Goal: Task Accomplishment & Management: Use online tool/utility

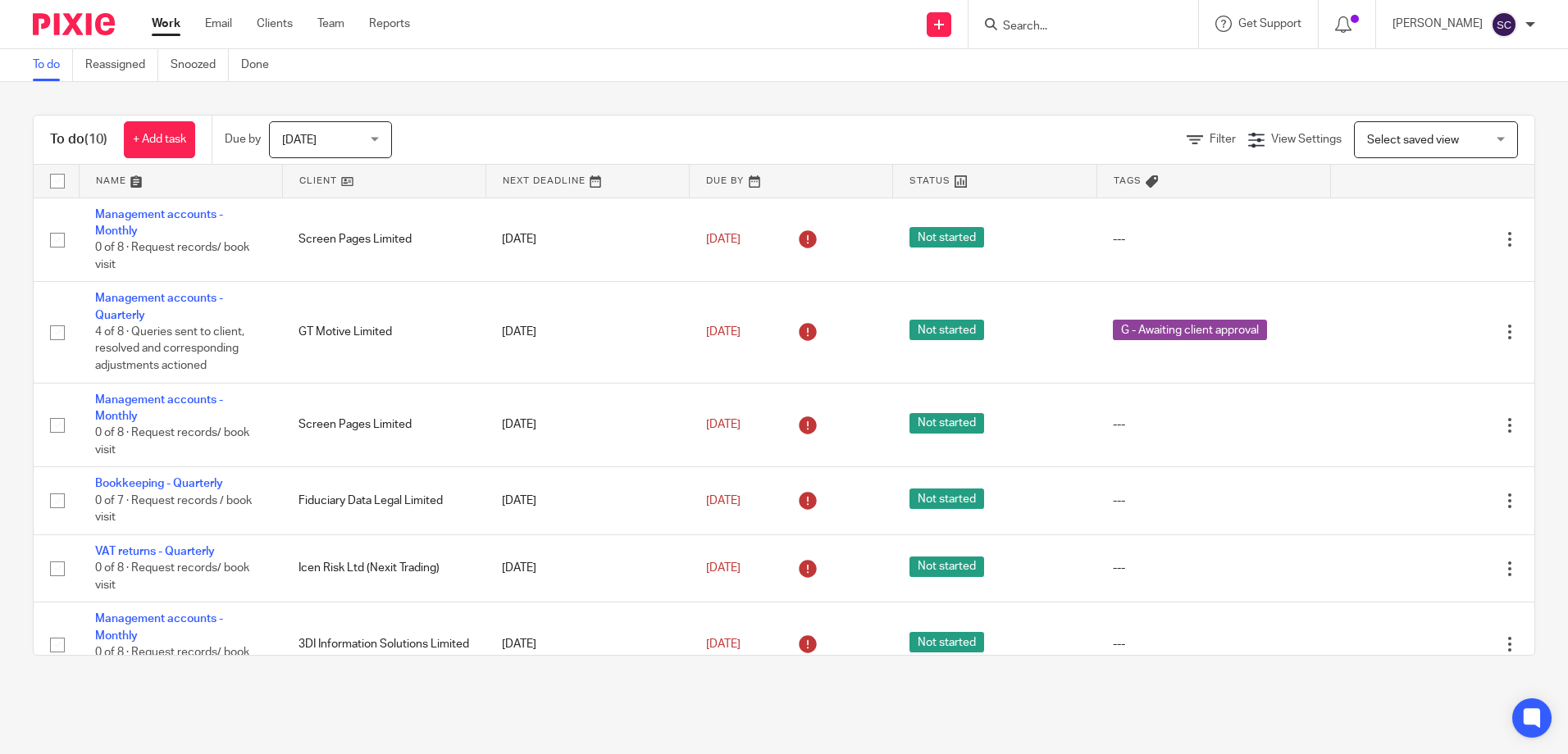
click at [1117, 30] on input "Search" at bounding box center [1076, 26] width 148 height 15
type input "irvin org"
click at [1121, 70] on link at bounding box center [1164, 63] width 334 height 24
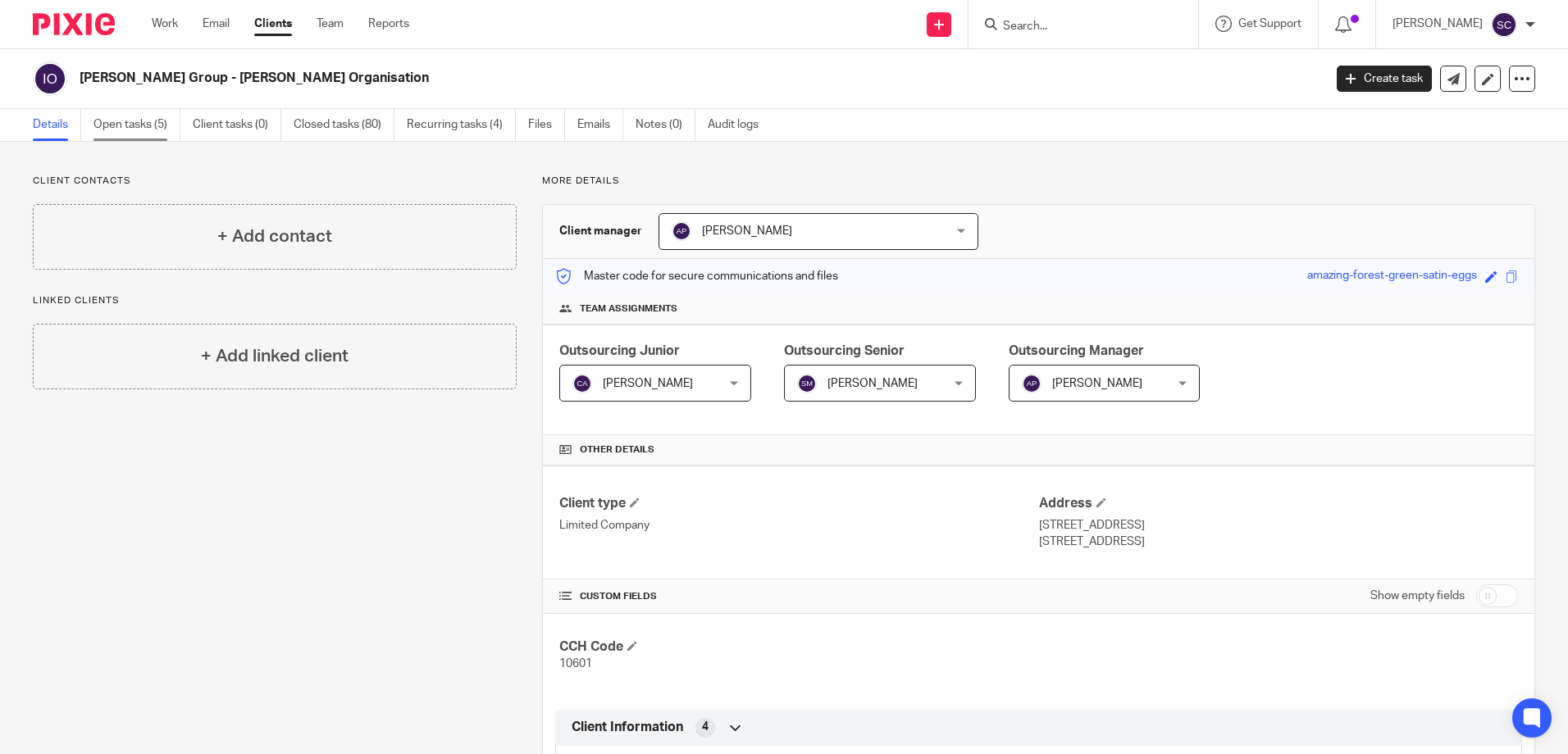
click at [149, 126] on link "Open tasks (5)" at bounding box center [136, 125] width 87 height 32
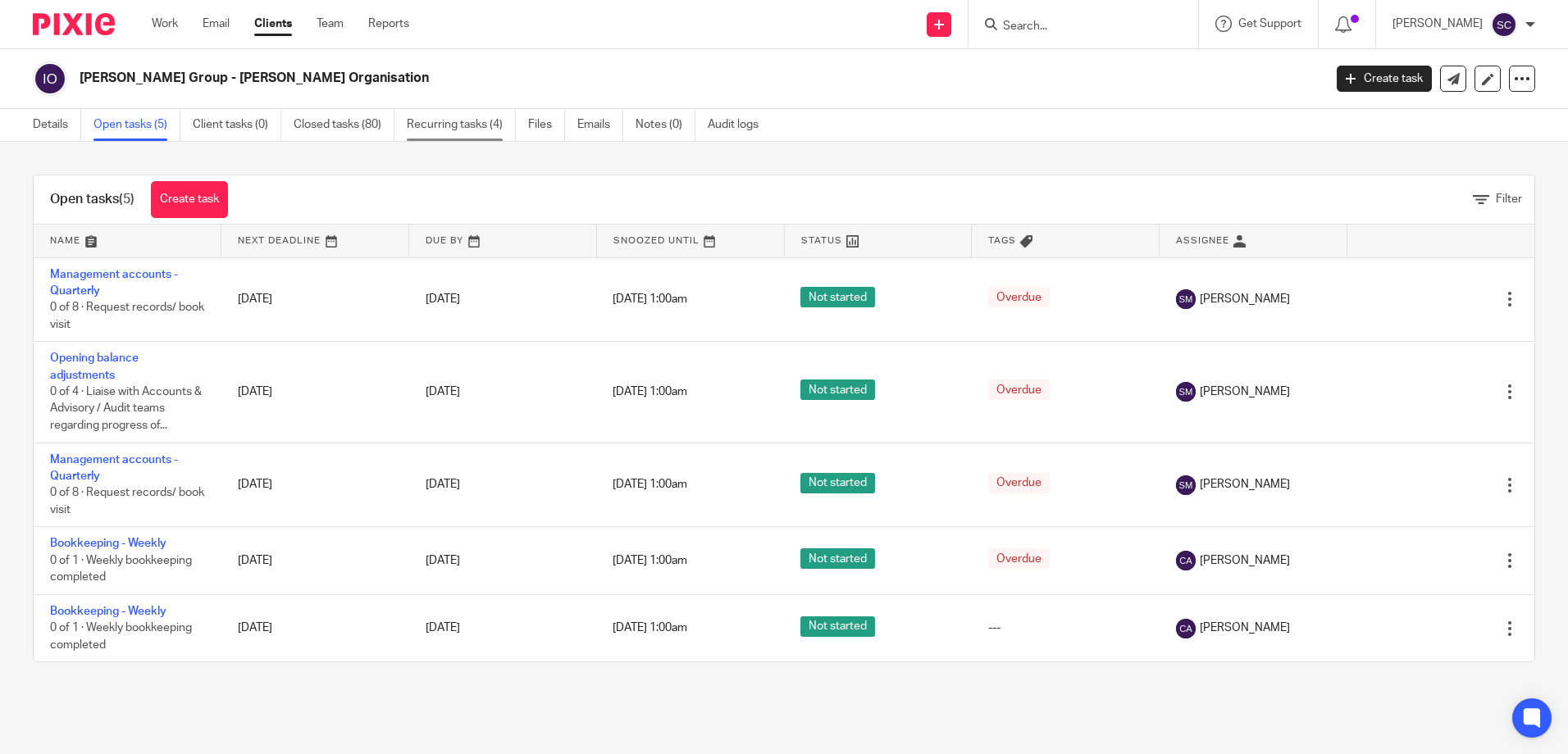
click at [450, 128] on link "Recurring tasks (4)" at bounding box center [461, 125] width 109 height 32
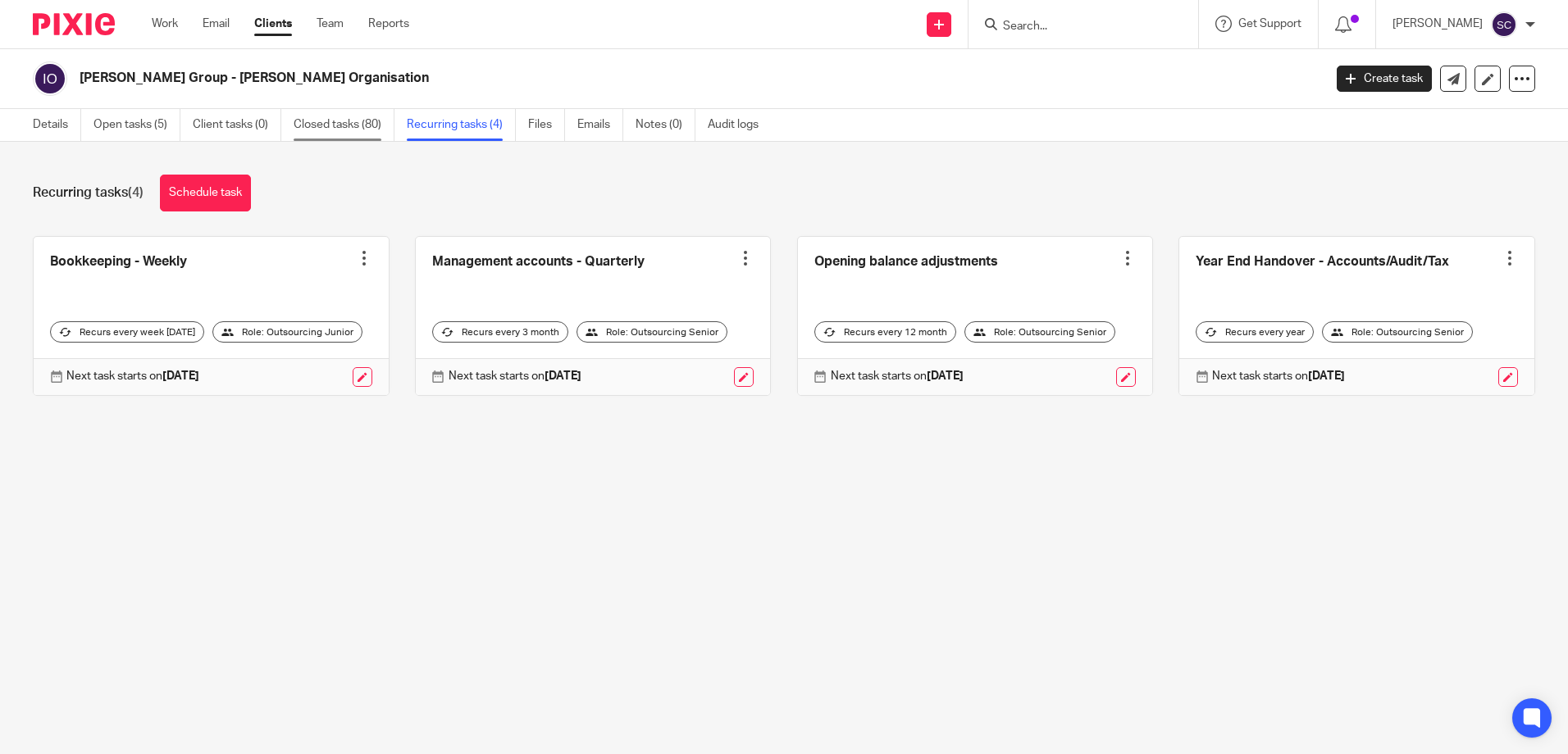
click at [366, 135] on link "Closed tasks (80)" at bounding box center [345, 125] width 101 height 32
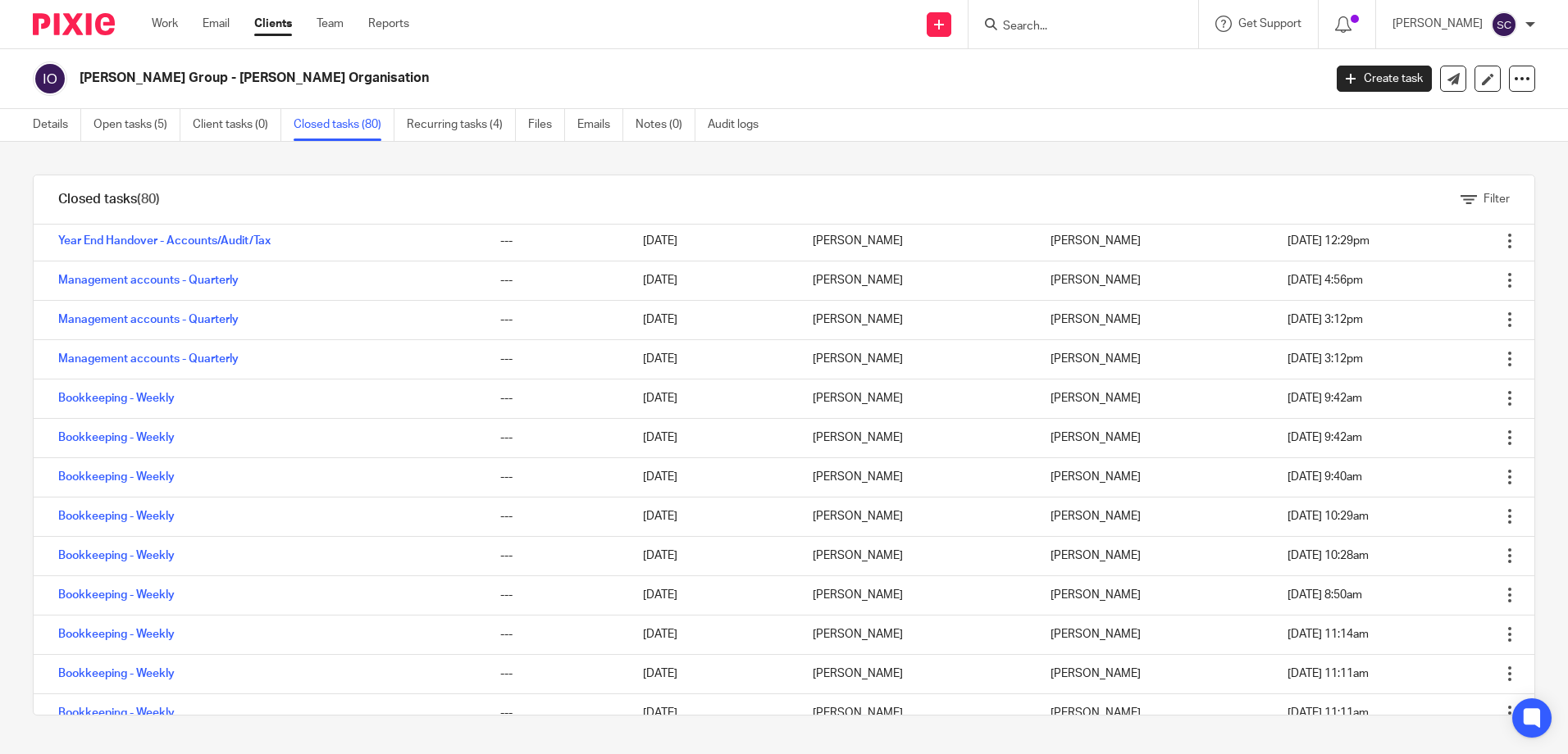
scroll to position [491, 0]
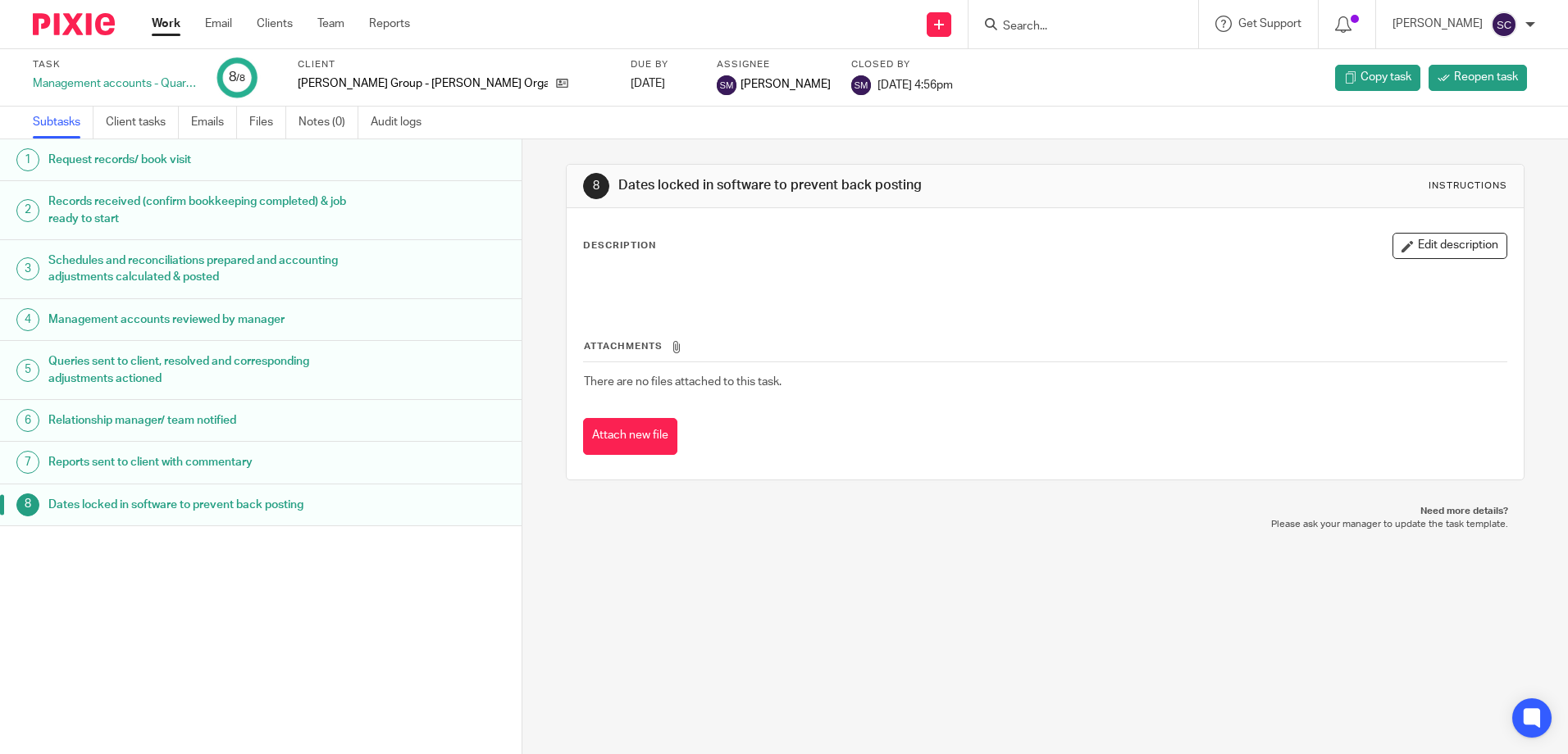
click at [175, 378] on h1 "Queries sent to client, resolved and corresponding adjustments actioned" at bounding box center [201, 370] width 305 height 42
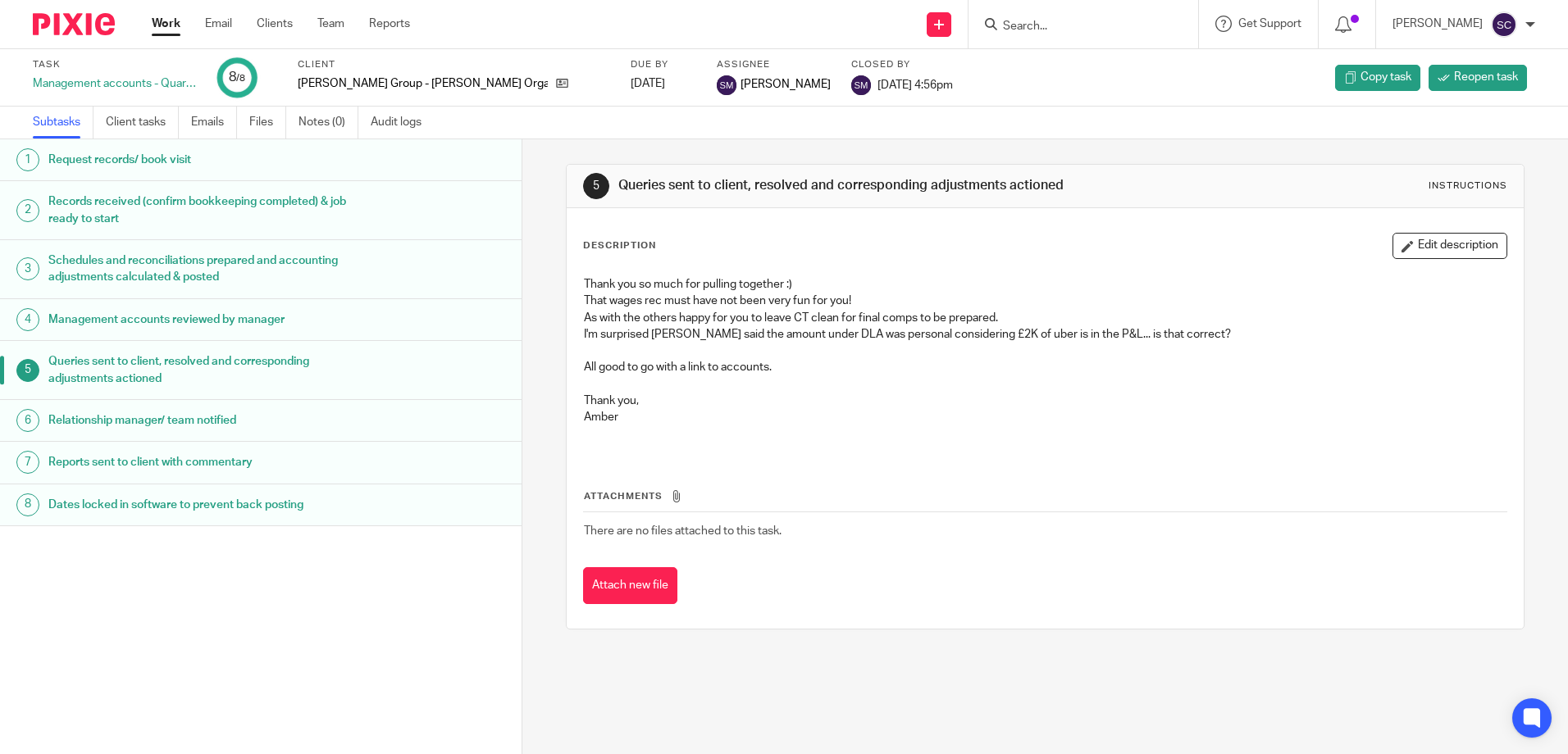
click at [175, 317] on h1 "Management accounts reviewed by manager" at bounding box center [201, 319] width 305 height 24
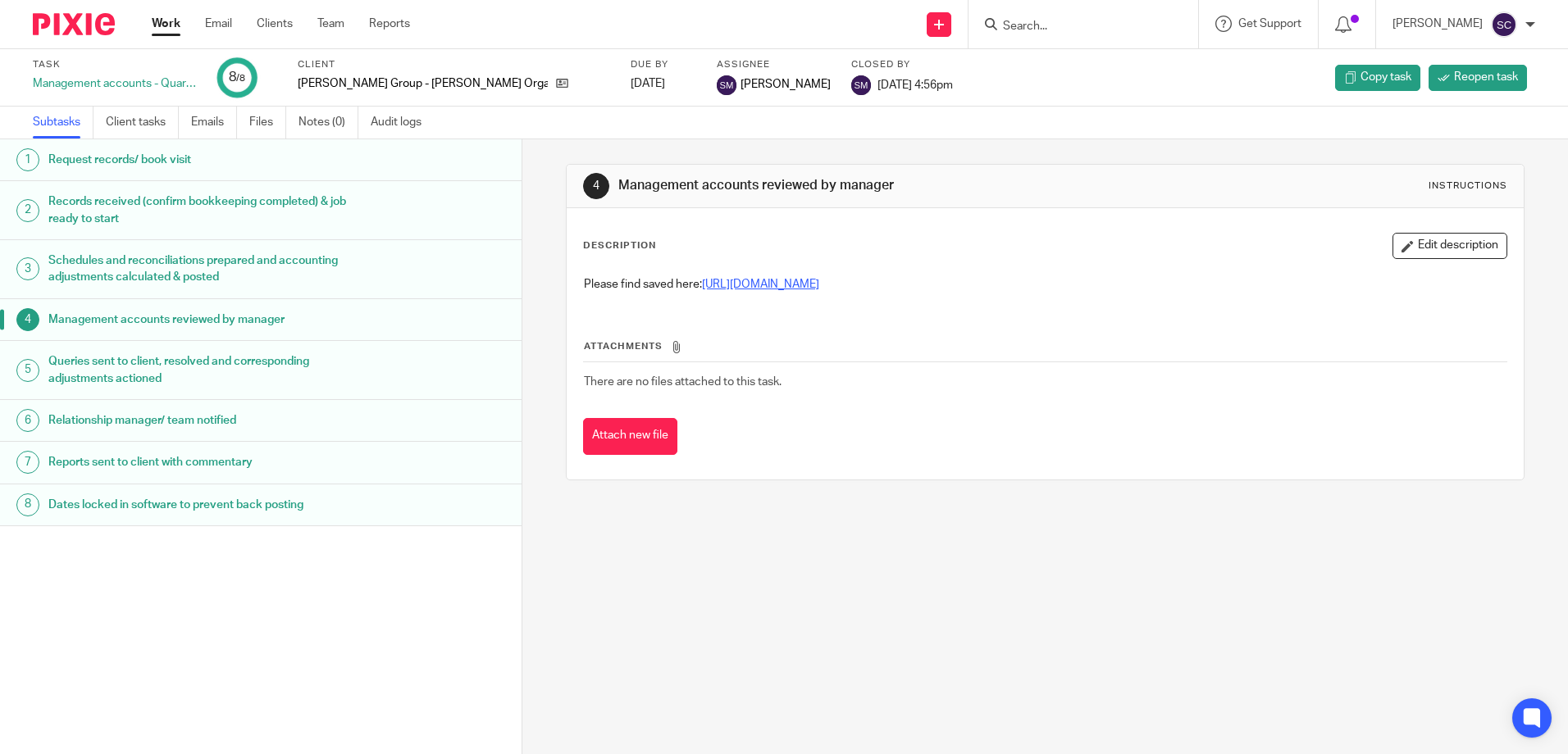
click at [820, 284] on link "[URL][DOMAIN_NAME]" at bounding box center [760, 284] width 117 height 12
